Goal: Information Seeking & Learning: Learn about a topic

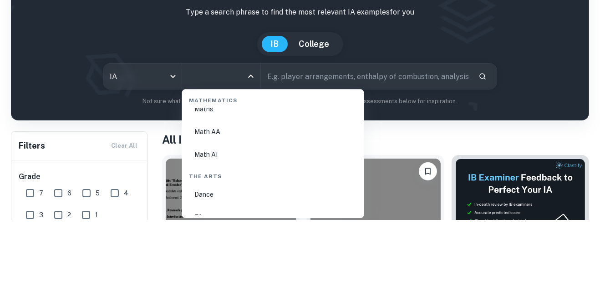
scroll to position [1577, 0]
click at [257, 230] on li "Math AA" at bounding box center [273, 223] width 175 height 21
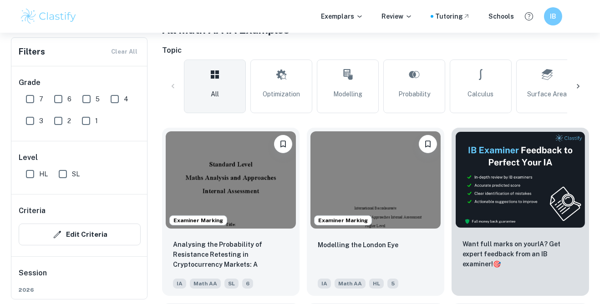
scroll to position [192, 0]
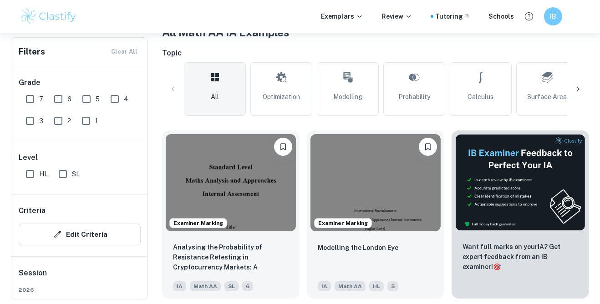
click at [69, 175] on input "SL" at bounding box center [63, 174] width 18 height 18
checkbox input "true"
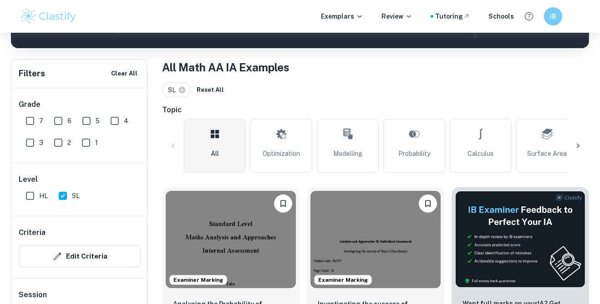
scroll to position [0, 0]
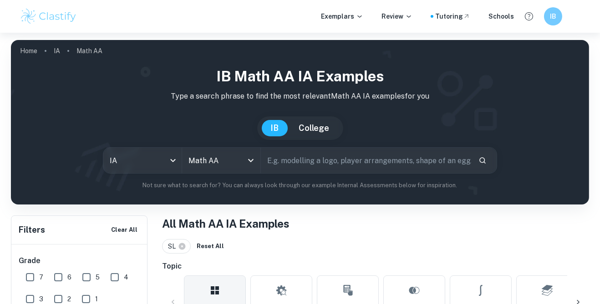
click at [289, 163] on input "text" at bounding box center [366, 160] width 211 height 25
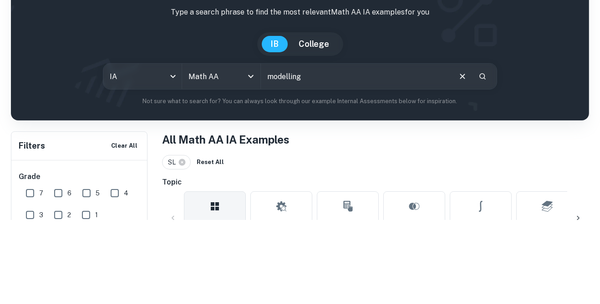
type input "modelling"
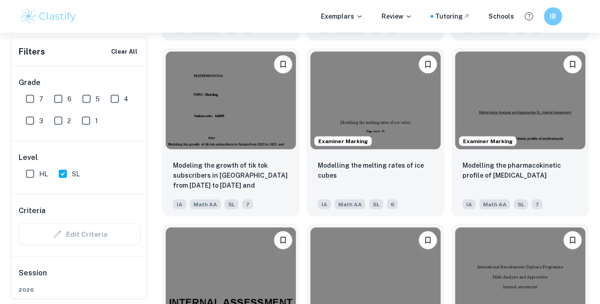
scroll to position [1878, 0]
click at [256, 179] on p "Modeling the growth of tik tok subscribers in Russia from 2021 to 2025 and eval…" at bounding box center [231, 175] width 116 height 31
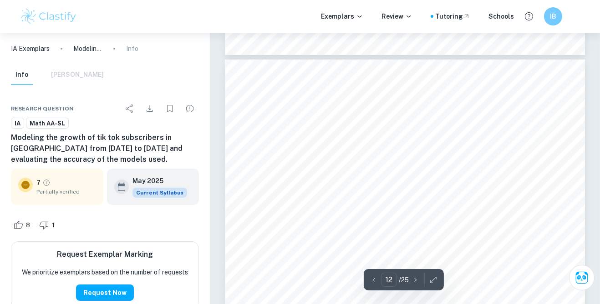
scroll to position [5212, 0]
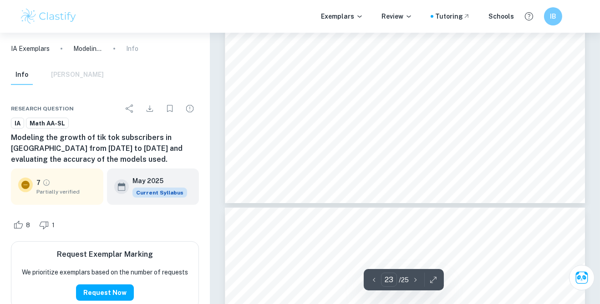
type input "24"
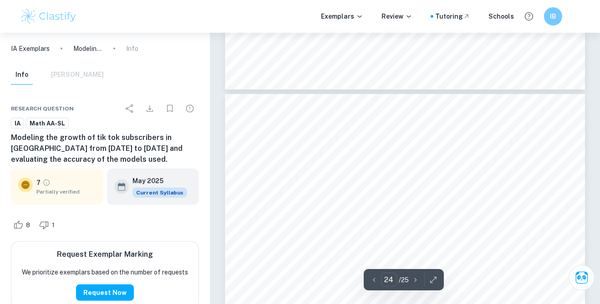
scroll to position [10826, 0]
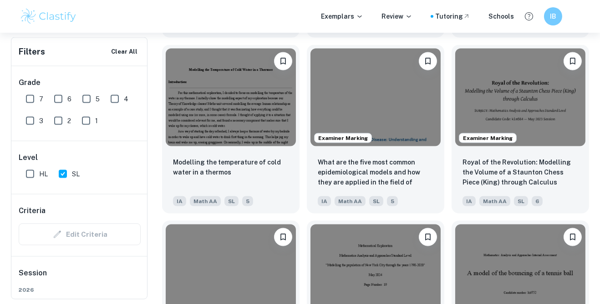
scroll to position [2231, 0]
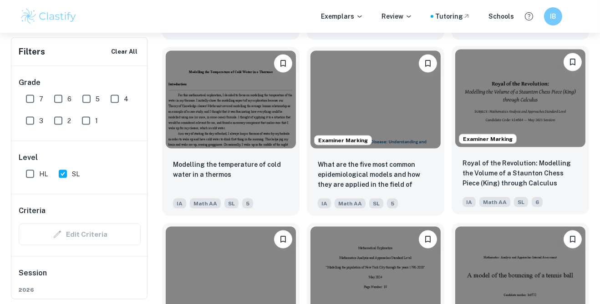
click at [562, 171] on p "Royal of the Revolution: Modelling the Volume of a Staunton Chess Piece (King) …" at bounding box center [520, 173] width 116 height 30
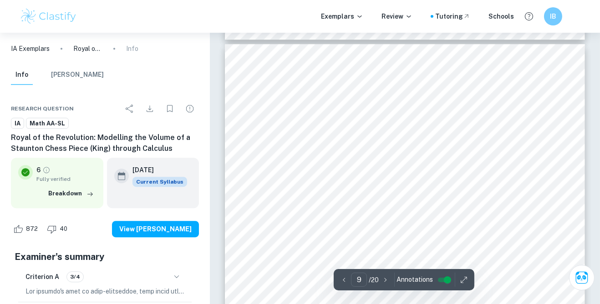
scroll to position [3818, 0]
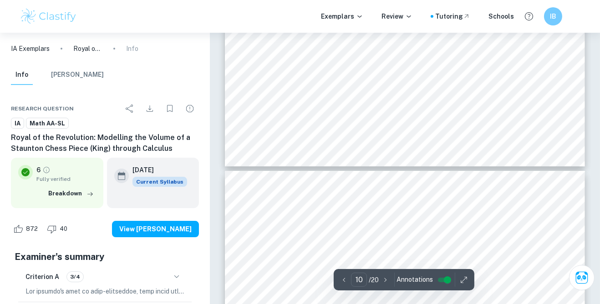
type input "11"
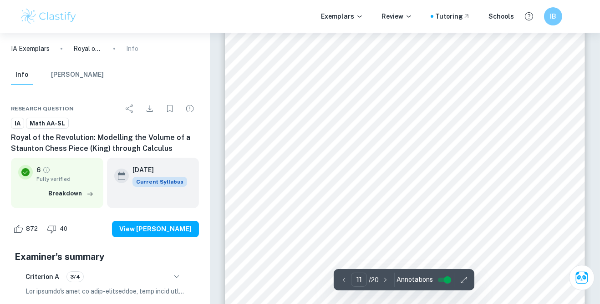
scroll to position [4935, 0]
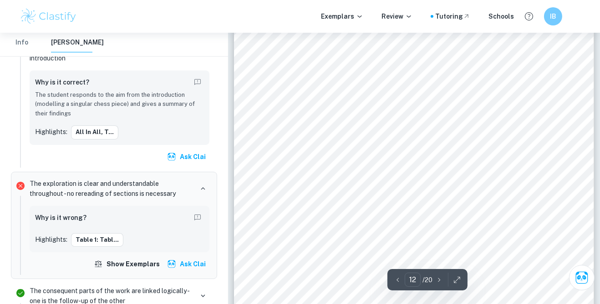
scroll to position [5248, 0]
type input "15"
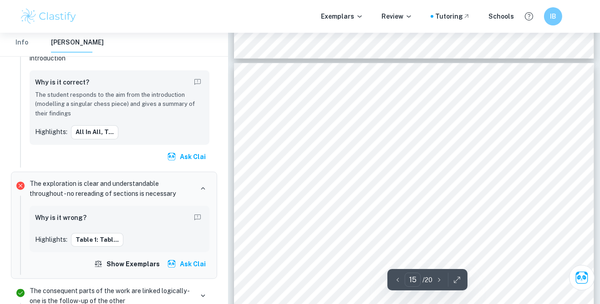
scroll to position [6569, 0]
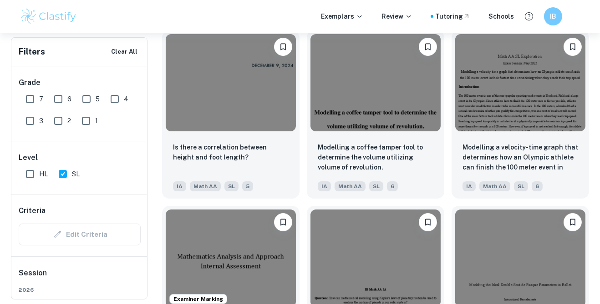
scroll to position [4886, 0]
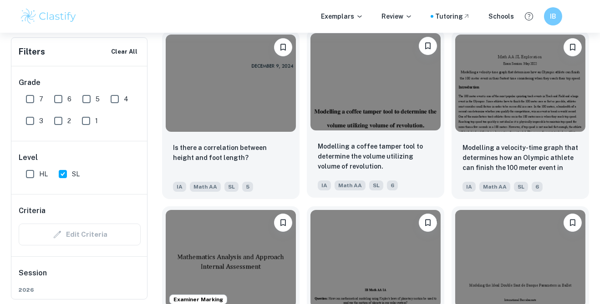
click at [342, 142] on div "Modelling a coffee tamper tool to determine the volume utilizing volume of revo…" at bounding box center [375, 166] width 137 height 64
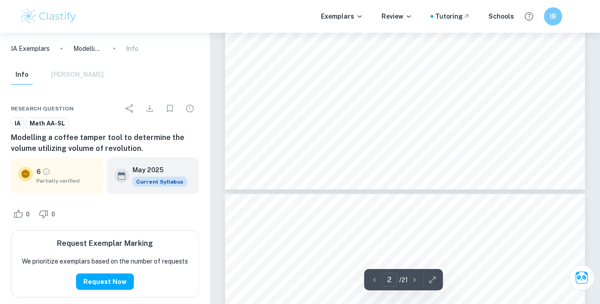
type input "3"
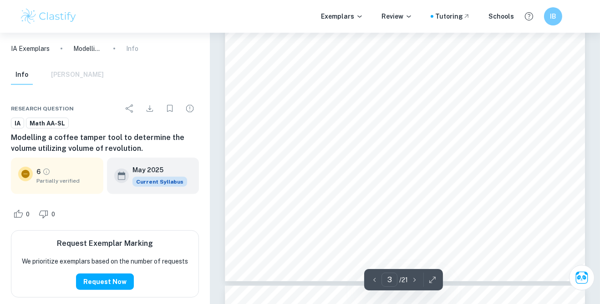
scroll to position [1354, 0]
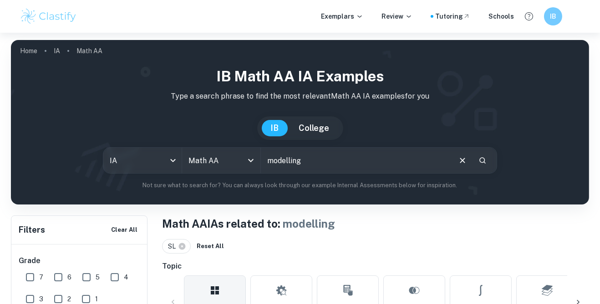
click at [309, 163] on input "modelling" at bounding box center [356, 160] width 190 height 25
type input "modelling logo"
click at [488, 155] on button "Search" at bounding box center [482, 160] width 15 height 15
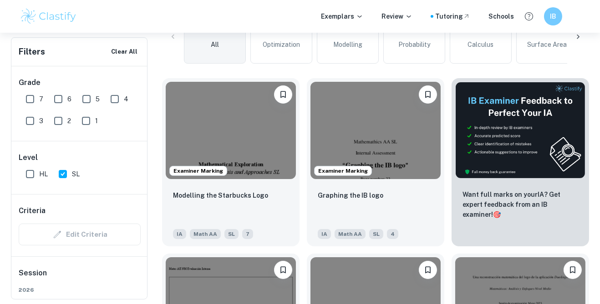
scroll to position [263, 0]
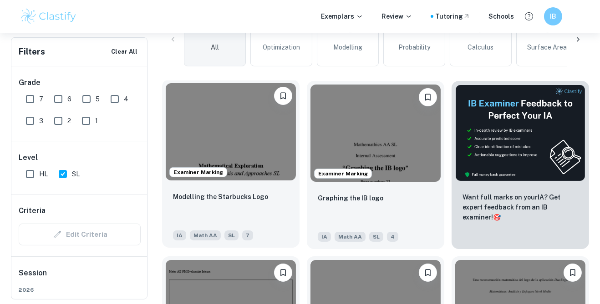
click at [255, 199] on p "Modelling the Starbucks Logo" at bounding box center [220, 197] width 95 height 10
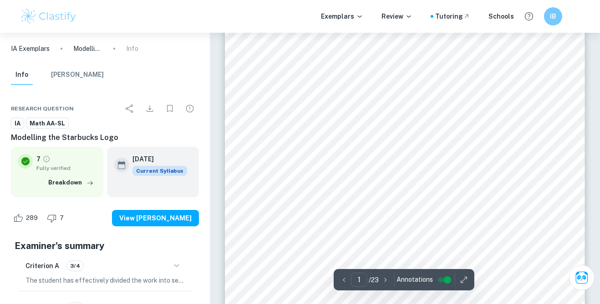
scroll to position [56, 0]
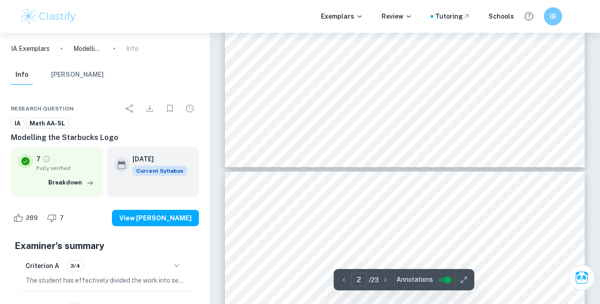
type input "3"
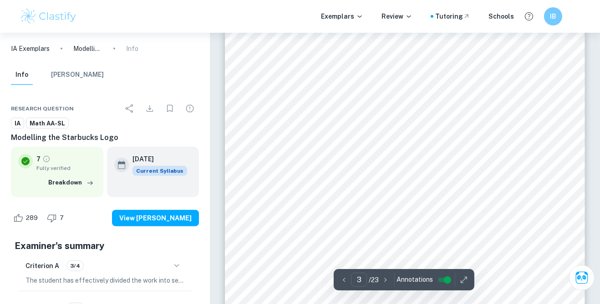
scroll to position [1125, 0]
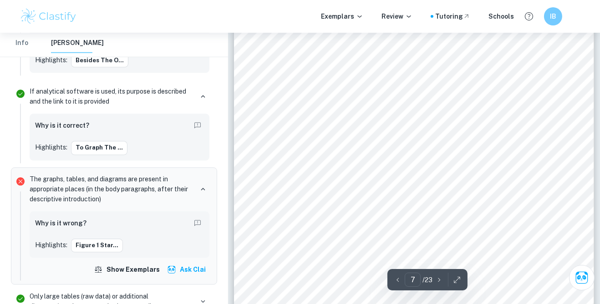
scroll to position [3198, 0]
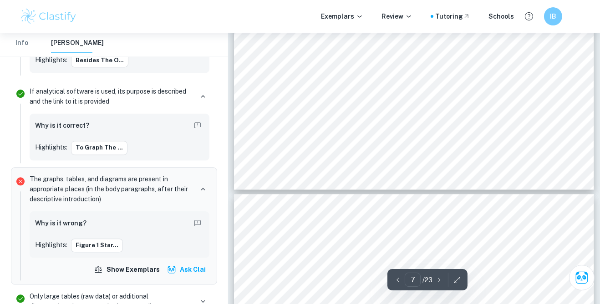
type input "8"
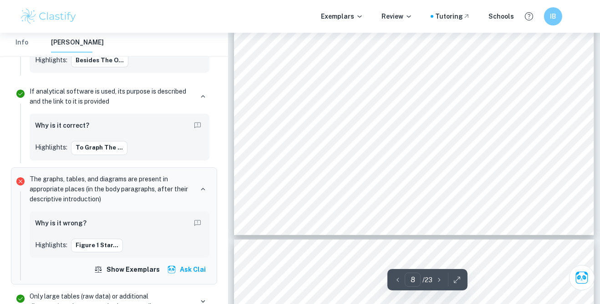
scroll to position [3914, 0]
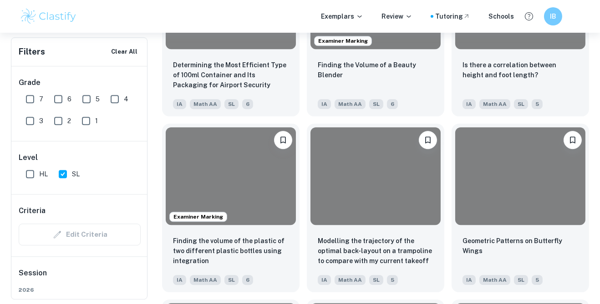
scroll to position [263, 0]
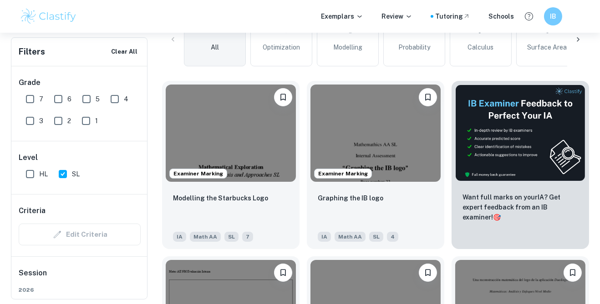
click at [62, 171] on input "SL" at bounding box center [63, 174] width 18 height 18
checkbox input "false"
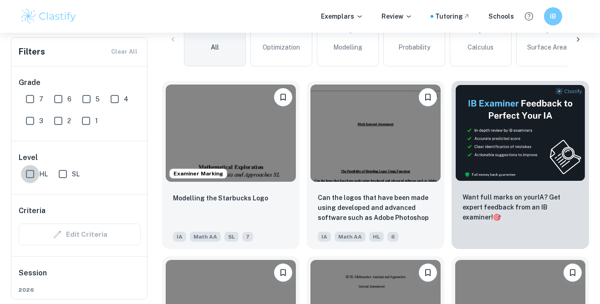
click at [34, 178] on input "HL" at bounding box center [30, 174] width 18 height 18
checkbox input "true"
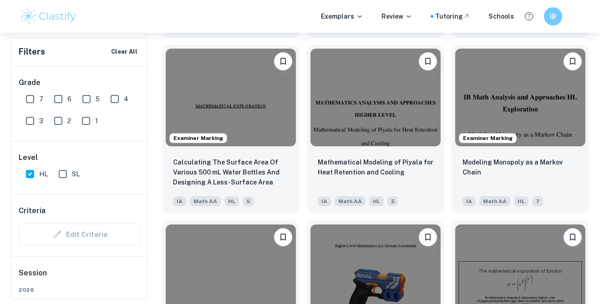
scroll to position [5048, 0]
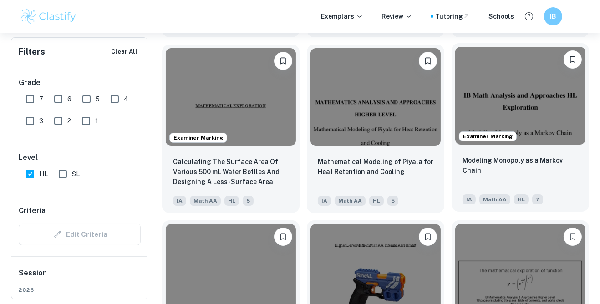
click at [568, 170] on div "Modeling Monopoly as a Markov Chain" at bounding box center [520, 171] width 116 height 31
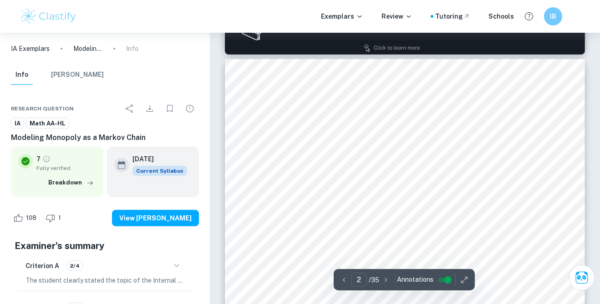
scroll to position [485, 0]
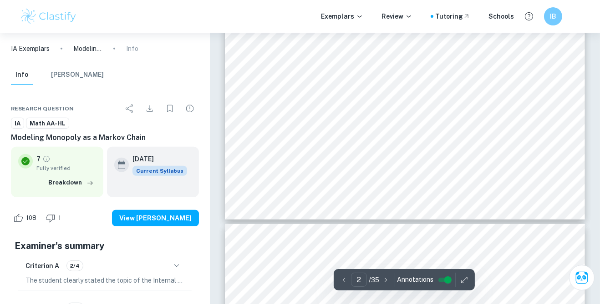
type input "3"
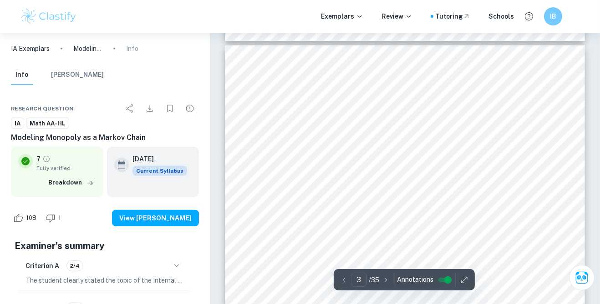
scroll to position [997, 0]
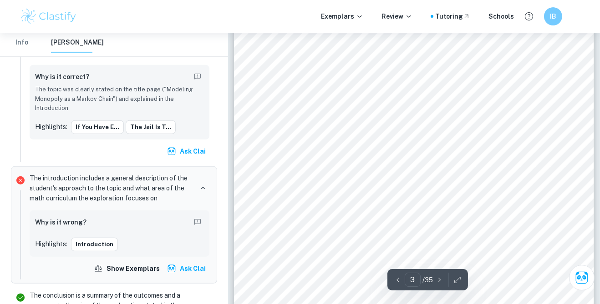
scroll to position [1038, 0]
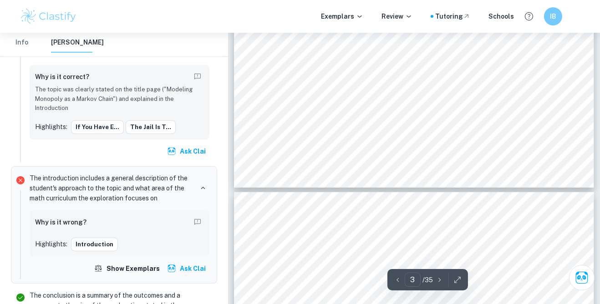
type input "4"
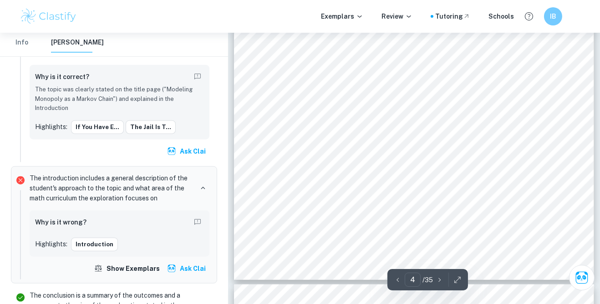
scroll to position [1638, 0]
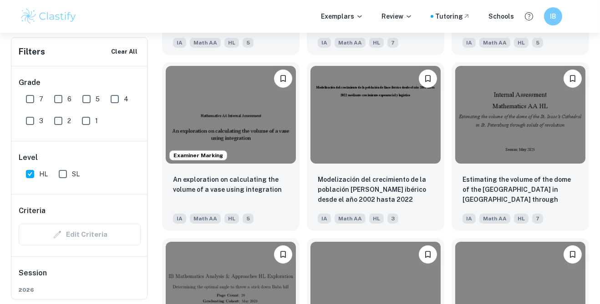
scroll to position [5370, 0]
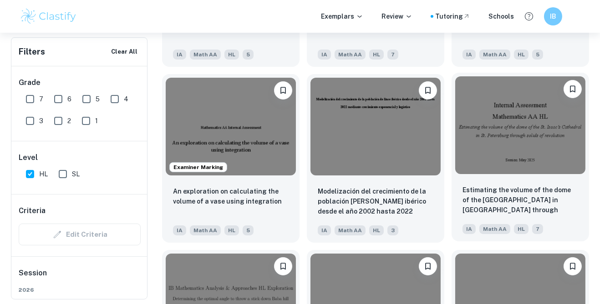
click at [546, 209] on p "Estimating the volume of the dome of the [GEOGRAPHIC_DATA] in [GEOGRAPHIC_DATA]…" at bounding box center [520, 200] width 116 height 31
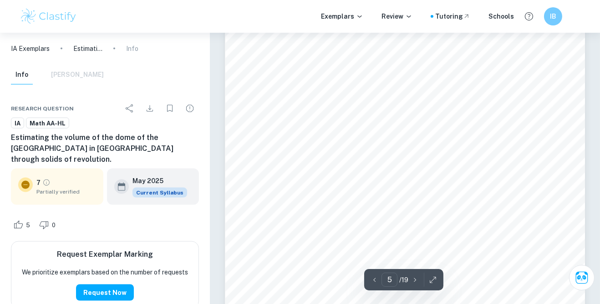
scroll to position [2154, 0]
click at [515, 234] on div "volume is quite challenging. At first I was hesitant about including the cross …" at bounding box center [405, 147] width 360 height 508
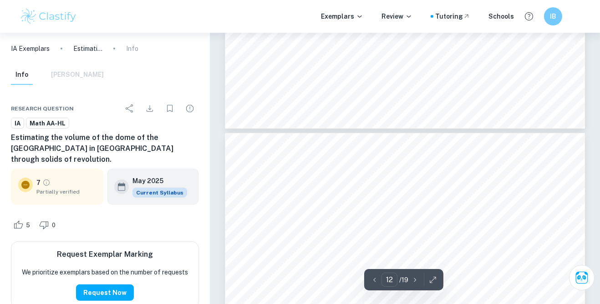
type input "13"
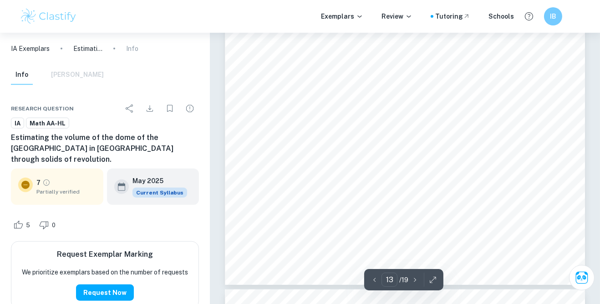
scroll to position [6486, 0]
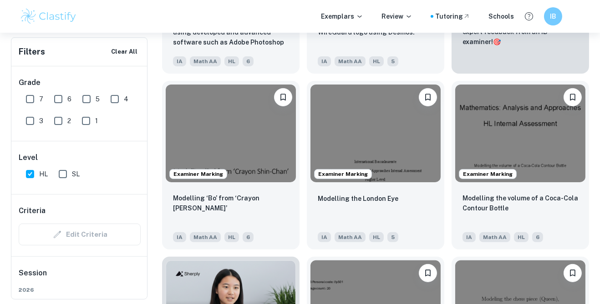
scroll to position [439, 0]
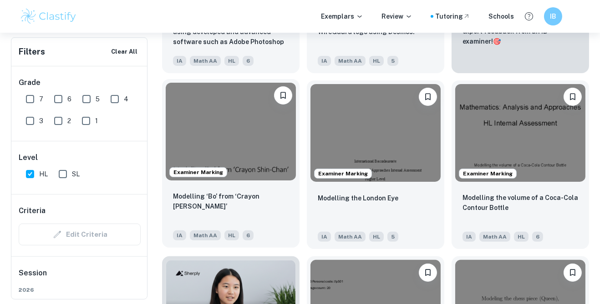
click at [259, 214] on div "Modelling ‘Bo’ from ‘Crayon [PERSON_NAME]’" at bounding box center [231, 207] width 116 height 31
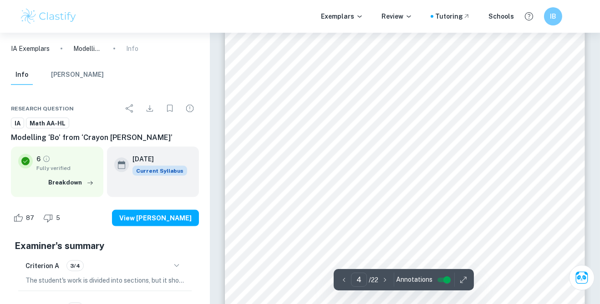
scroll to position [1819, 0]
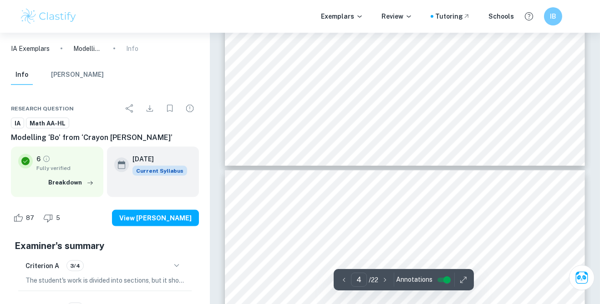
type input "5"
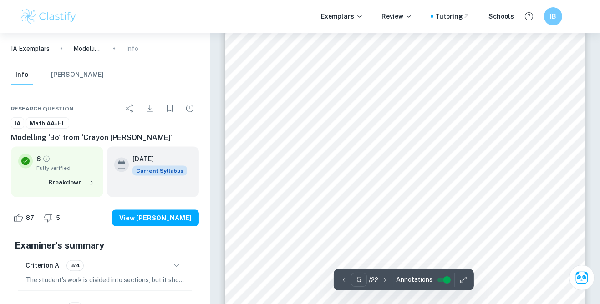
scroll to position [2324, 0]
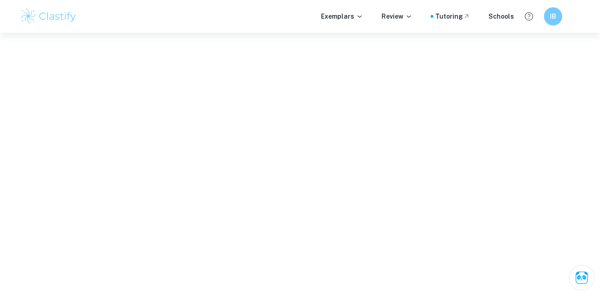
scroll to position [1595, 0]
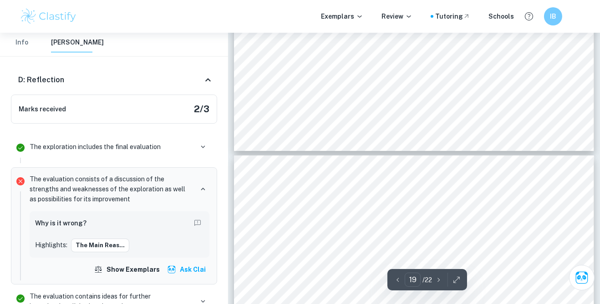
type input "20"
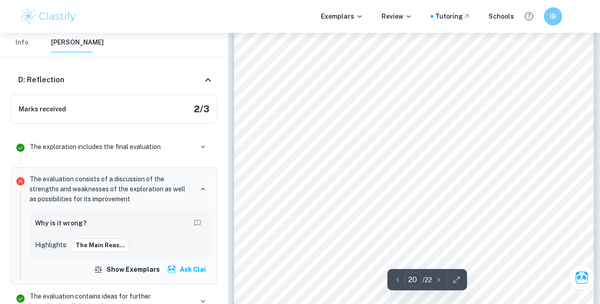
scroll to position [9854, 0]
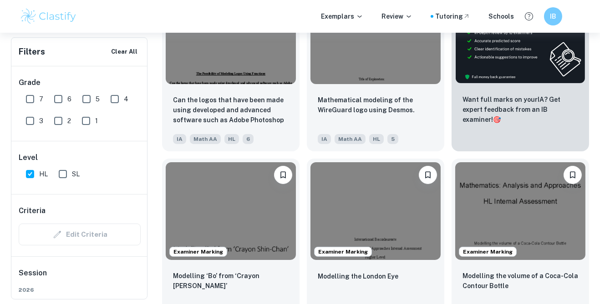
scroll to position [360, 0]
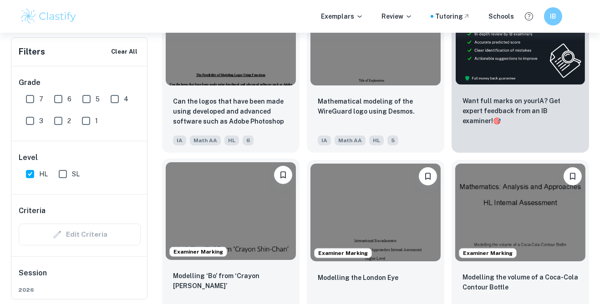
click at [274, 270] on div "Modelling ‘Bo’ from ‘Crayon Shin-Chan’ IA Math AA HL 6" at bounding box center [230, 296] width 137 height 64
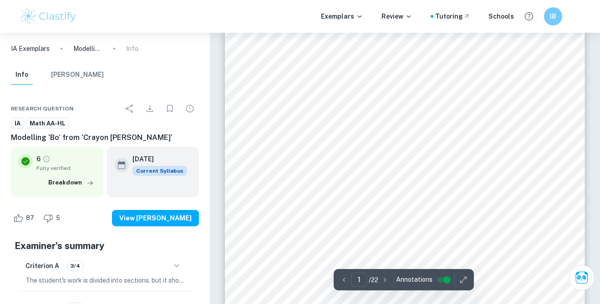
scroll to position [93, 0]
type input "2"
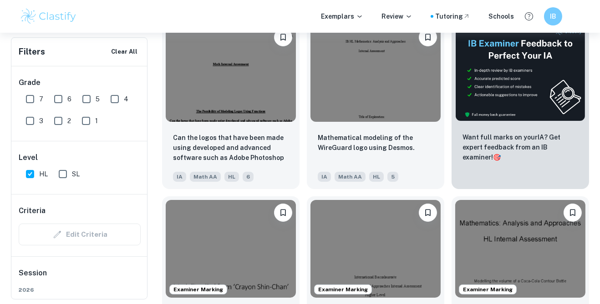
scroll to position [324, 0]
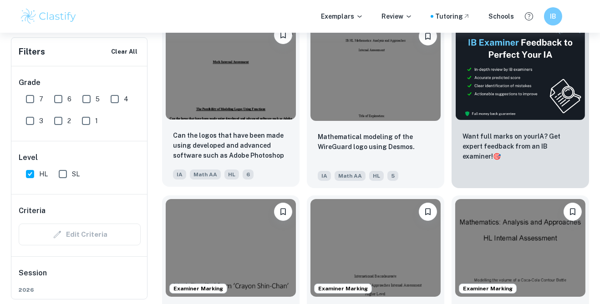
click at [196, 128] on div "Can the logos that have been made using developed and advanced software such as…" at bounding box center [230, 155] width 137 height 64
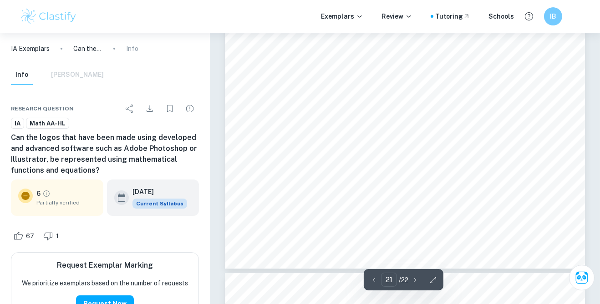
scroll to position [9699, 0]
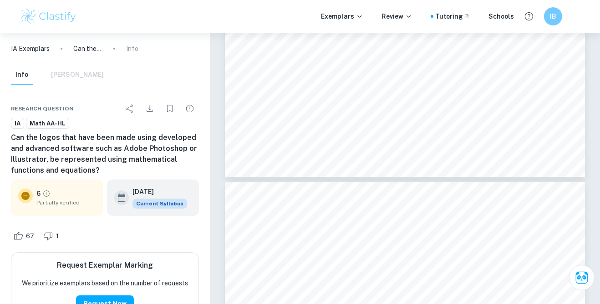
type input "22"
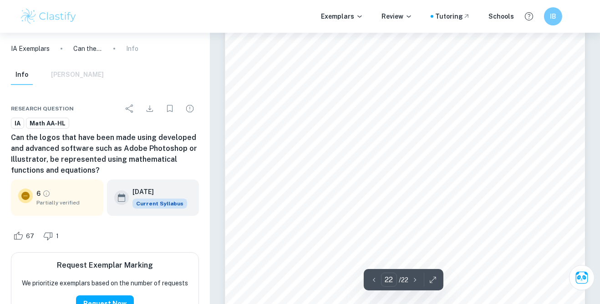
scroll to position [10104, 0]
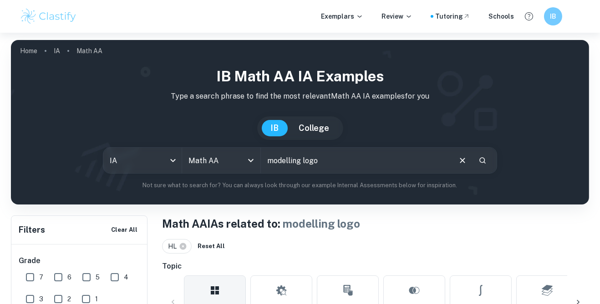
click at [456, 160] on button "Clear" at bounding box center [462, 160] width 17 height 17
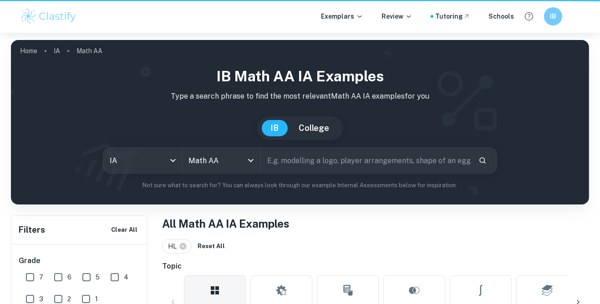
click at [438, 163] on input "text" at bounding box center [366, 160] width 211 height 25
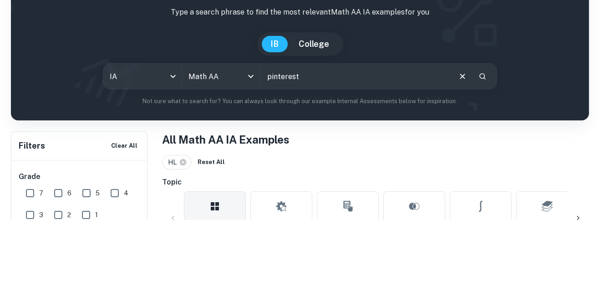
type input "pinterest"
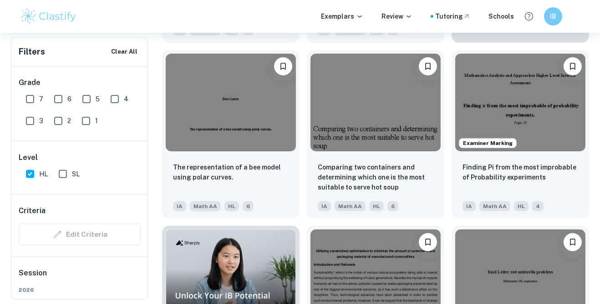
scroll to position [471, 0]
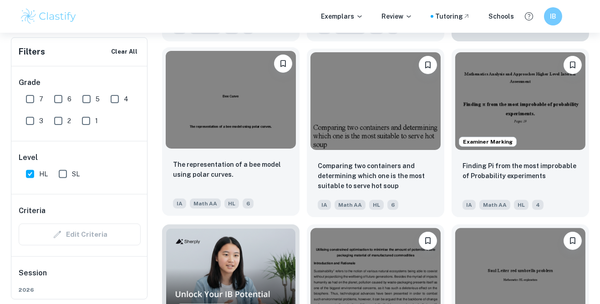
click at [188, 183] on div "The representation of a bee model using polar curves." at bounding box center [231, 175] width 116 height 31
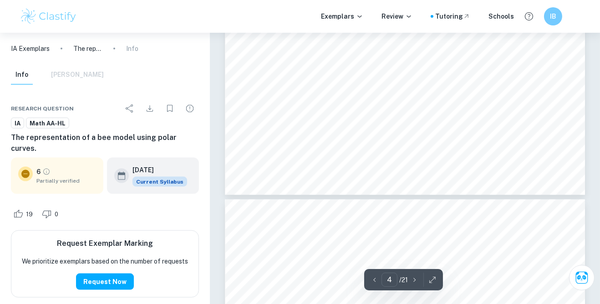
type input "5"
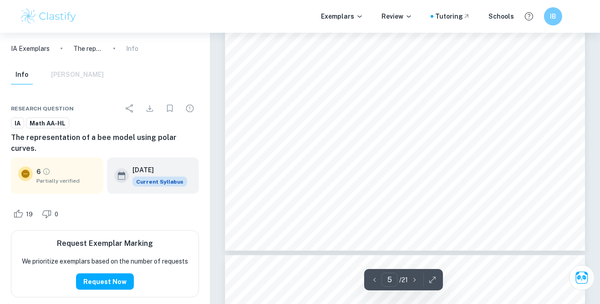
scroll to position [2197, 0]
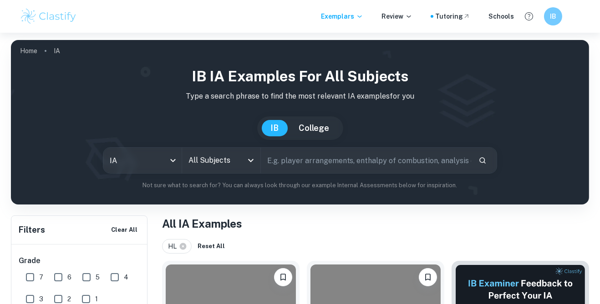
click at [213, 160] on input "All Subjects" at bounding box center [214, 160] width 56 height 17
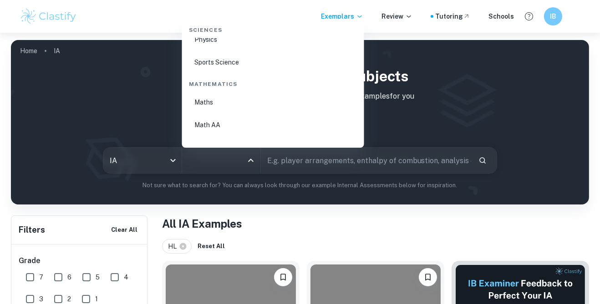
scroll to position [1518, 0]
click at [204, 117] on li "Math AA" at bounding box center [273, 127] width 175 height 21
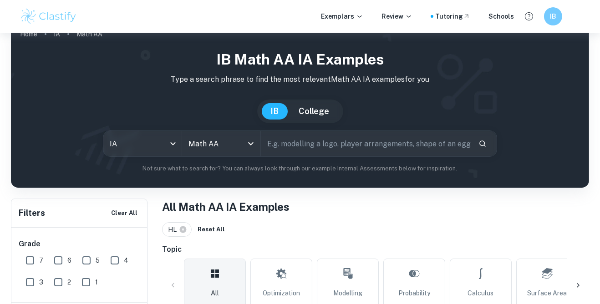
scroll to position [135, 0]
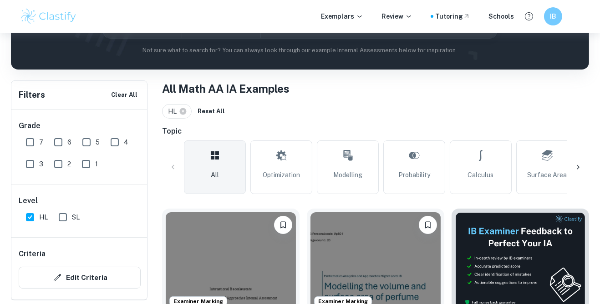
click at [34, 139] on input "7" at bounding box center [30, 142] width 18 height 18
checkbox input "true"
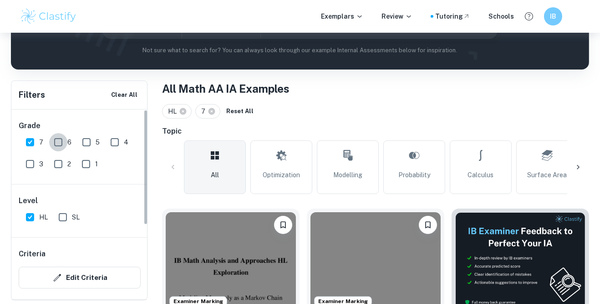
click at [62, 141] on input "6" at bounding box center [58, 142] width 18 height 18
checkbox input "true"
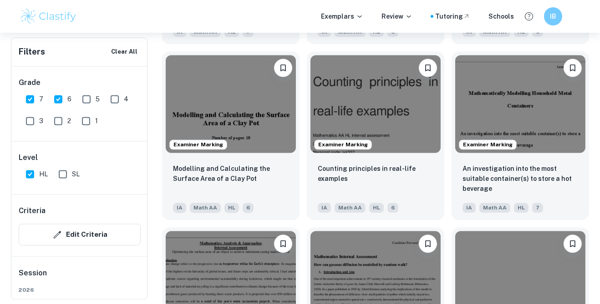
scroll to position [2931, 0]
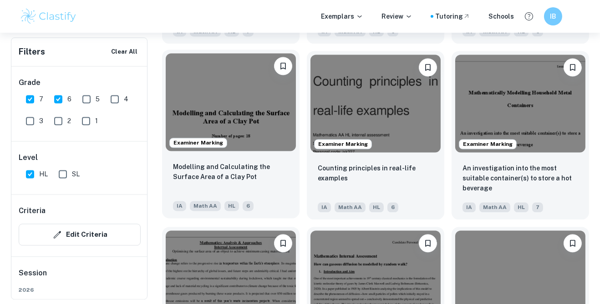
click at [256, 170] on p "Modelling and Calculating the Surface Area of a Clay Pot" at bounding box center [231, 172] width 116 height 20
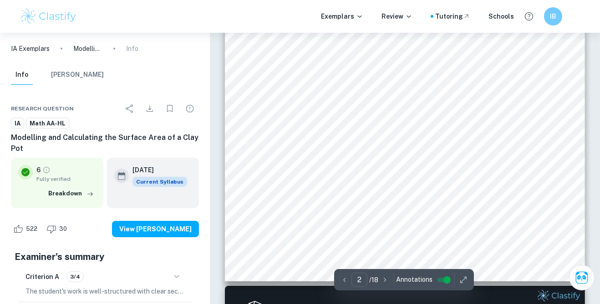
scroll to position [545, 0]
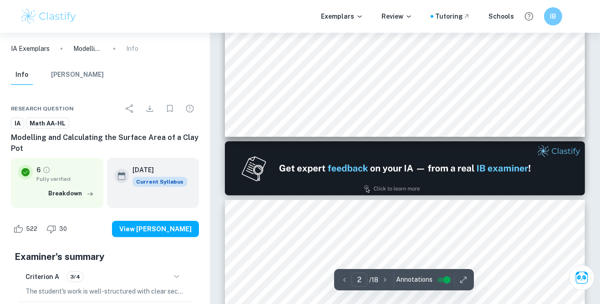
type input "1"
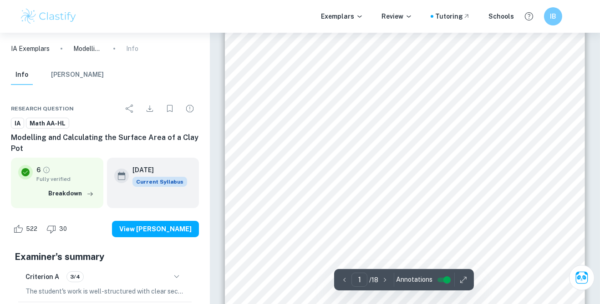
scroll to position [0, 0]
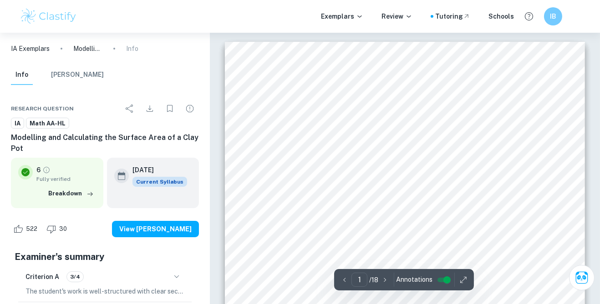
click at [210, 33] on div at bounding box center [210, 33] width 0 height 0
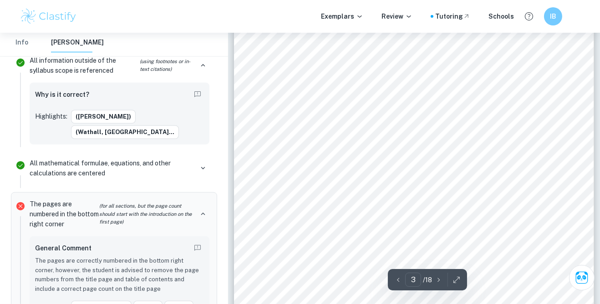
scroll to position [1173, 0]
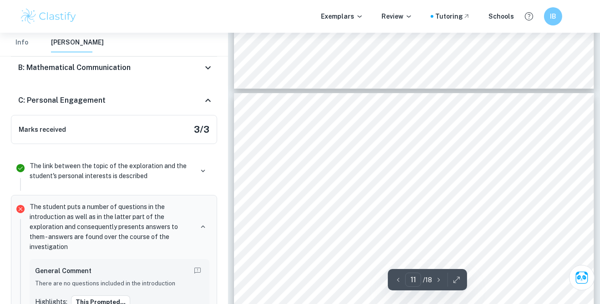
scroll to position [5131, 0]
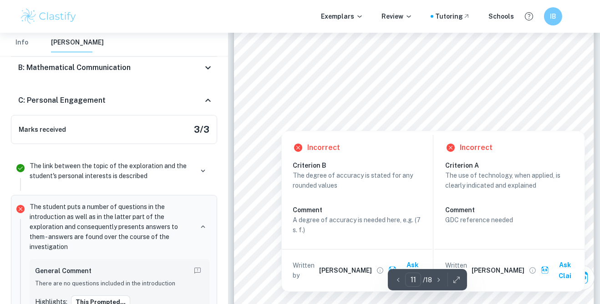
scroll to position [5276, 0]
click at [570, 105] on div "11 = 0 2𝜋 ( 1.2𝑥 + 0.8 )B 1 + ( 1.2 ) ! 𝑑𝑥 . / = 0 2𝜋 ( 1.2𝑥 + 0.8 )√ 2.44 𝑑𝑥 .…" at bounding box center [414, 212] width 360 height 509
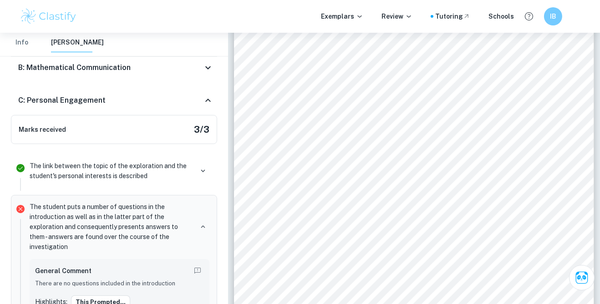
click at [433, 122] on div at bounding box center [416, 124] width 51 height 8
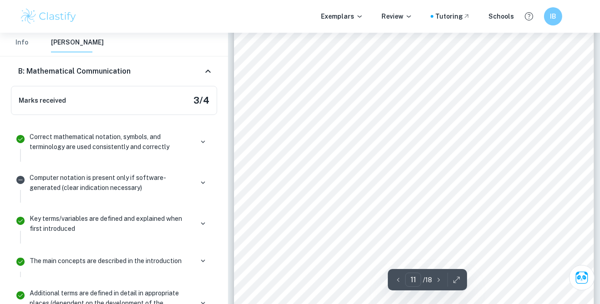
click at [431, 131] on div "11 = 0 2𝜋 ( 1.2𝑥 + 0.8 )B 1 + ( 1.2 ) ! 𝑑𝑥 . / = 0 2𝜋 ( 1.2𝑥 + 0.8 )√ 2.44 𝑑𝑥 .…" at bounding box center [414, 212] width 360 height 509
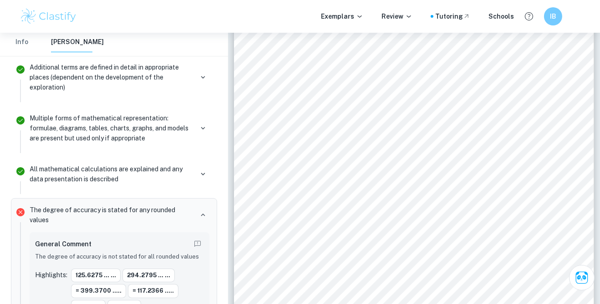
click at [434, 125] on div at bounding box center [416, 124] width 51 height 8
click at [434, 238] on div "11 = 0 2𝜋 ( 1.2𝑥 + 0.8 )B 1 + ( 1.2 ) ! 𝑑𝑥 . / = 0 2𝜋 ( 1.2𝑥 + 0.8 )√ 2.44 𝑑𝑥 .…" at bounding box center [414, 212] width 360 height 509
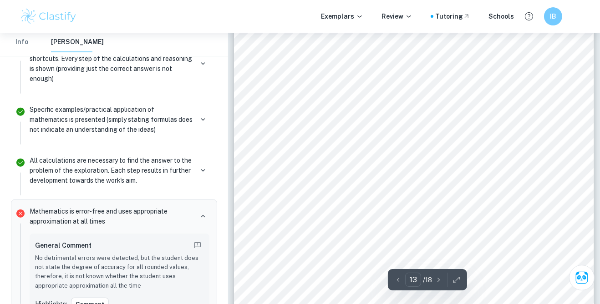
scroll to position [6387, 0]
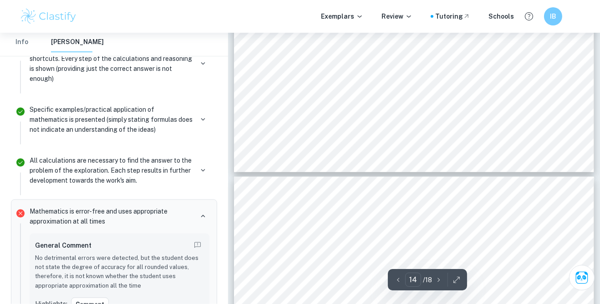
type input "15"
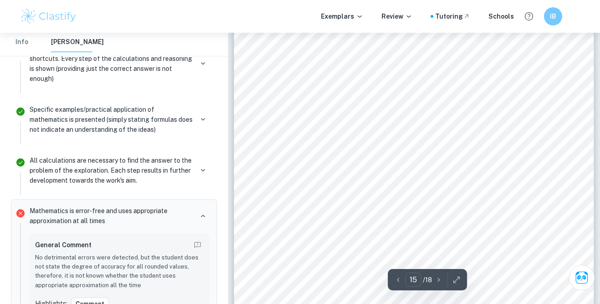
scroll to position [7463, 0]
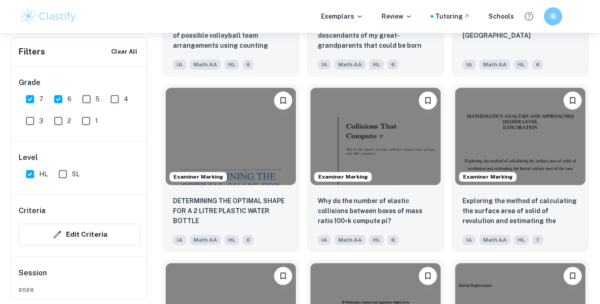
scroll to position [3431, 0]
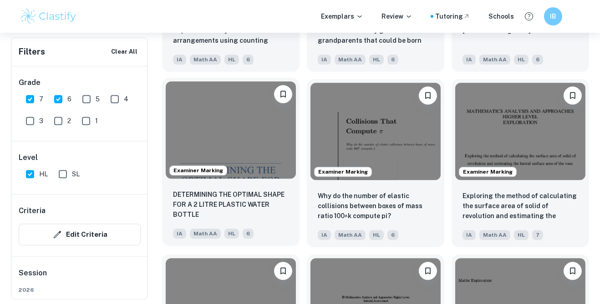
click at [271, 166] on img at bounding box center [231, 129] width 130 height 97
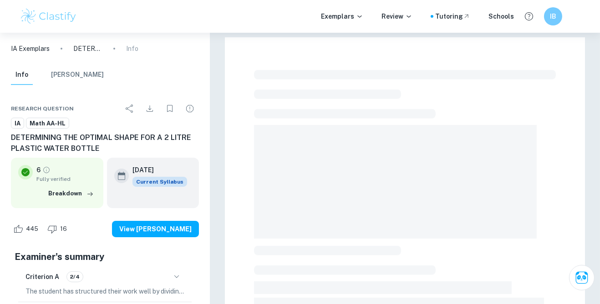
scroll to position [208, 0]
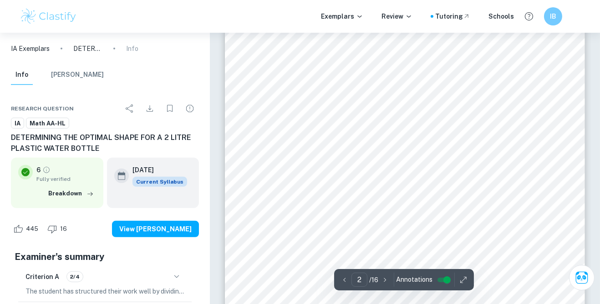
type input "2"
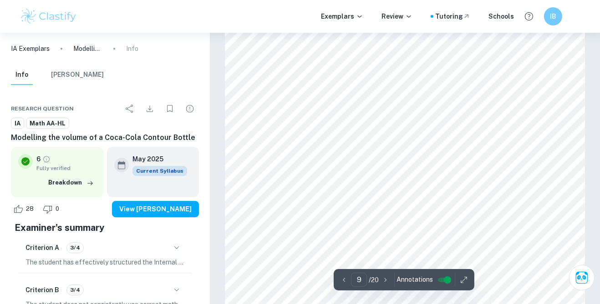
scroll to position [3790, 0]
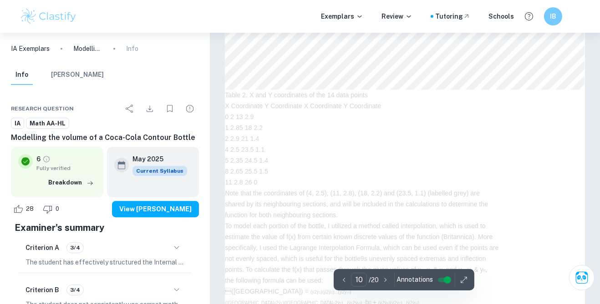
type input "9"
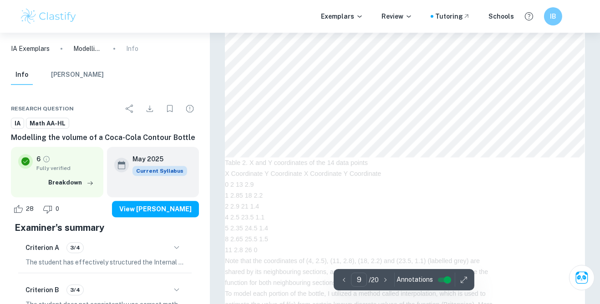
scroll to position [4129, 0]
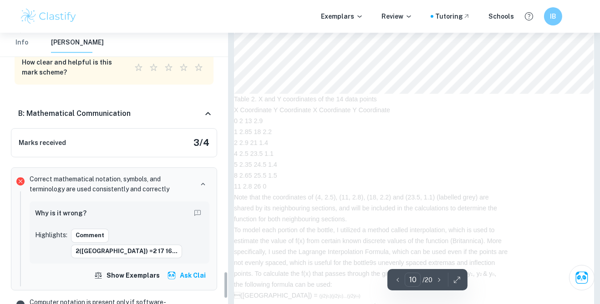
scroll to position [2716, 0]
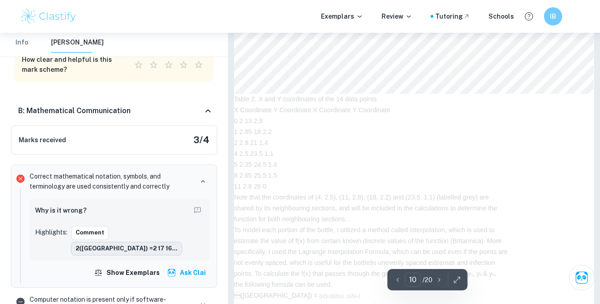
click at [123, 242] on button "2(ý) =2 17 16..." at bounding box center [126, 249] width 111 height 14
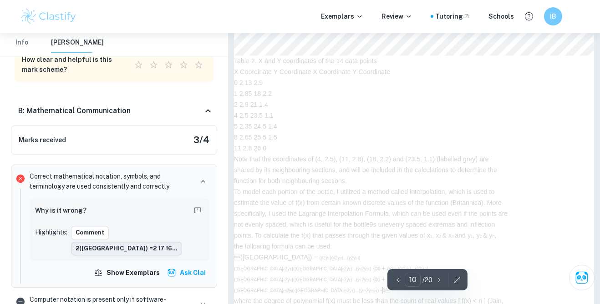
scroll to position [4198, 0]
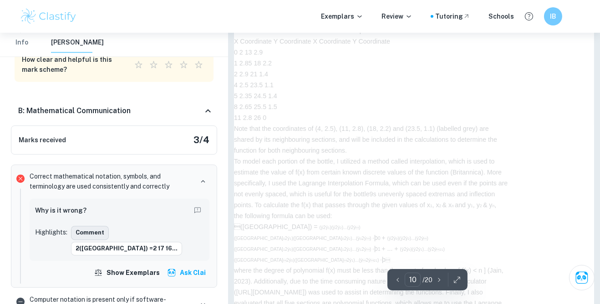
click at [89, 226] on button "Comment" at bounding box center [90, 233] width 38 height 14
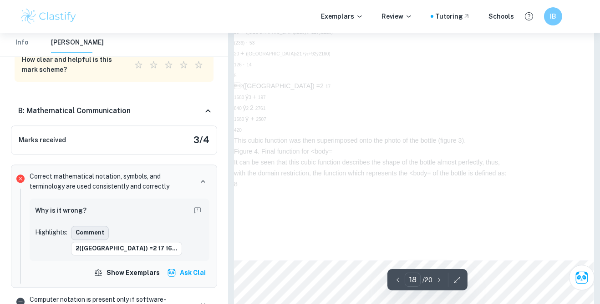
scroll to position [8142, 0]
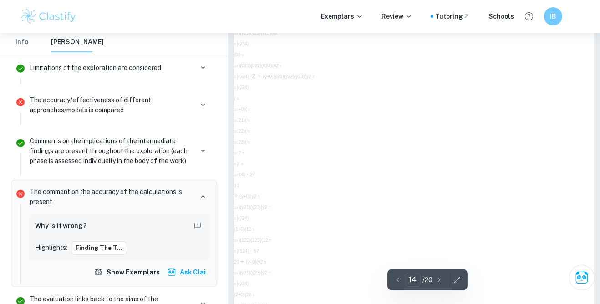
scroll to position [6266, 0]
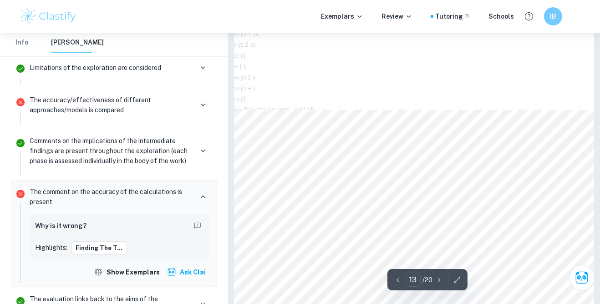
type input "12"
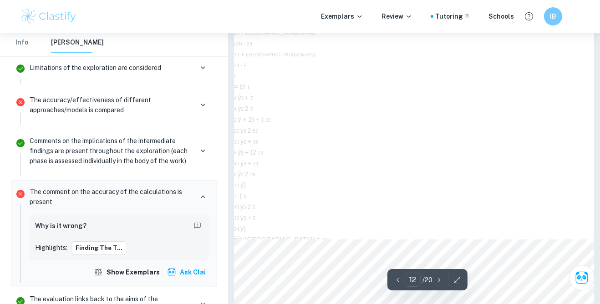
scroll to position [5396, 0]
